Goal: Information Seeking & Learning: Find specific fact

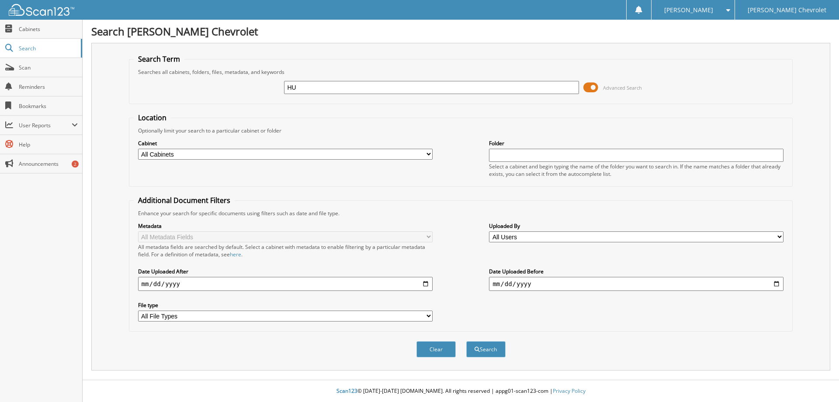
type input "[PERSON_NAME]"
click at [587, 87] on span at bounding box center [590, 87] width 15 height 13
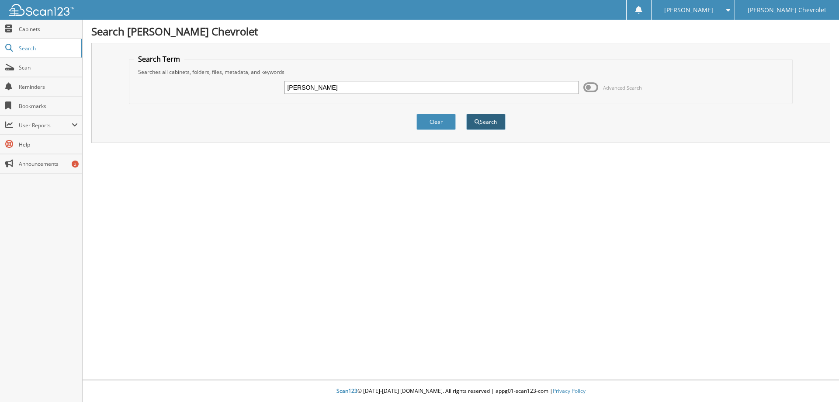
click at [483, 124] on button "Search" at bounding box center [485, 122] width 39 height 16
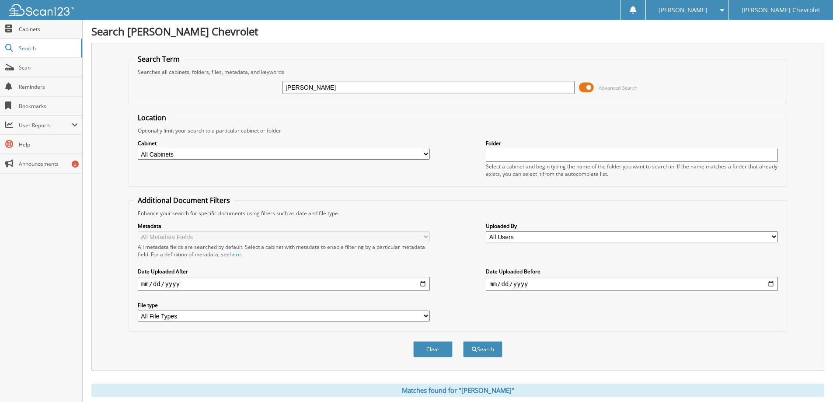
click at [579, 88] on span at bounding box center [586, 87] width 15 height 13
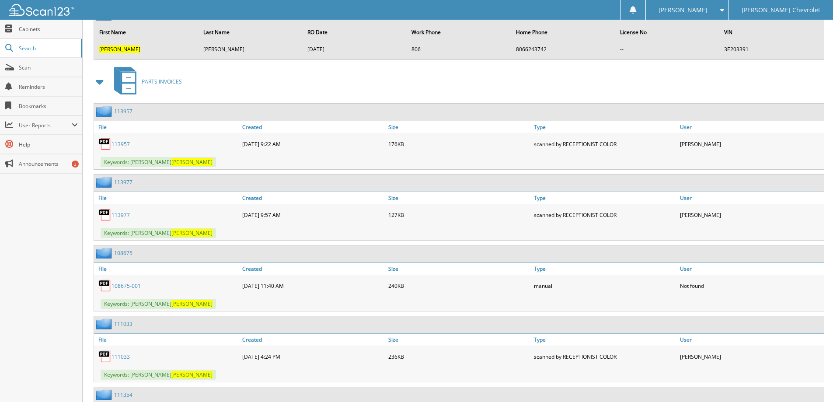
scroll to position [3978, 0]
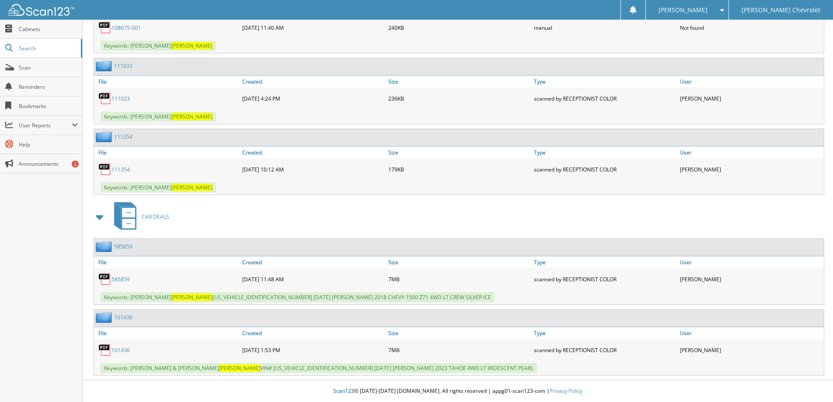
click at [118, 349] on link "101436" at bounding box center [120, 349] width 18 height 7
